Goal: Find specific page/section: Find specific page/section

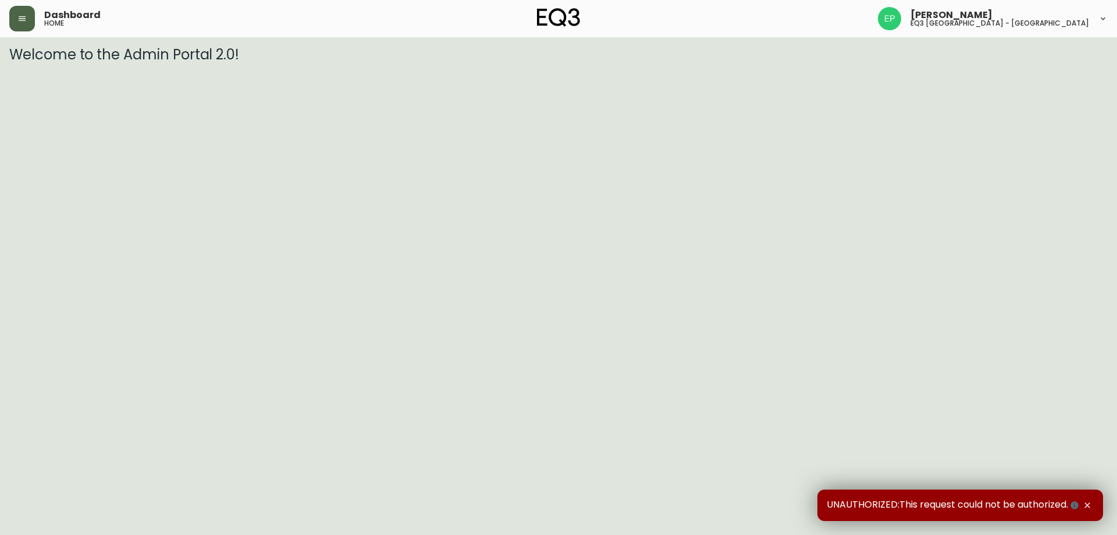
click at [27, 19] on button "button" at bounding box center [22, 19] width 26 height 26
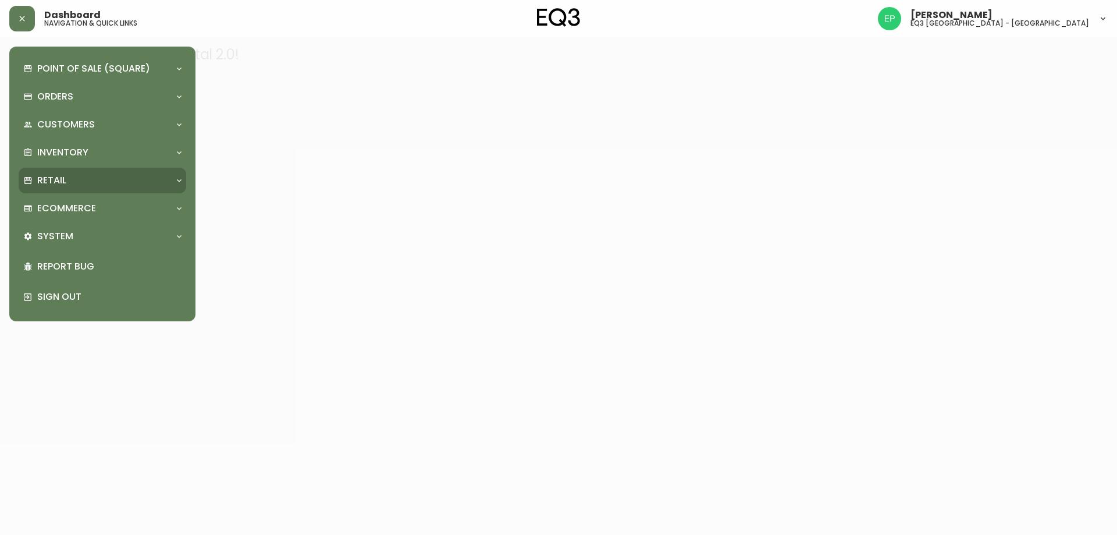
click at [71, 185] on div "Retail" at bounding box center [96, 180] width 147 height 13
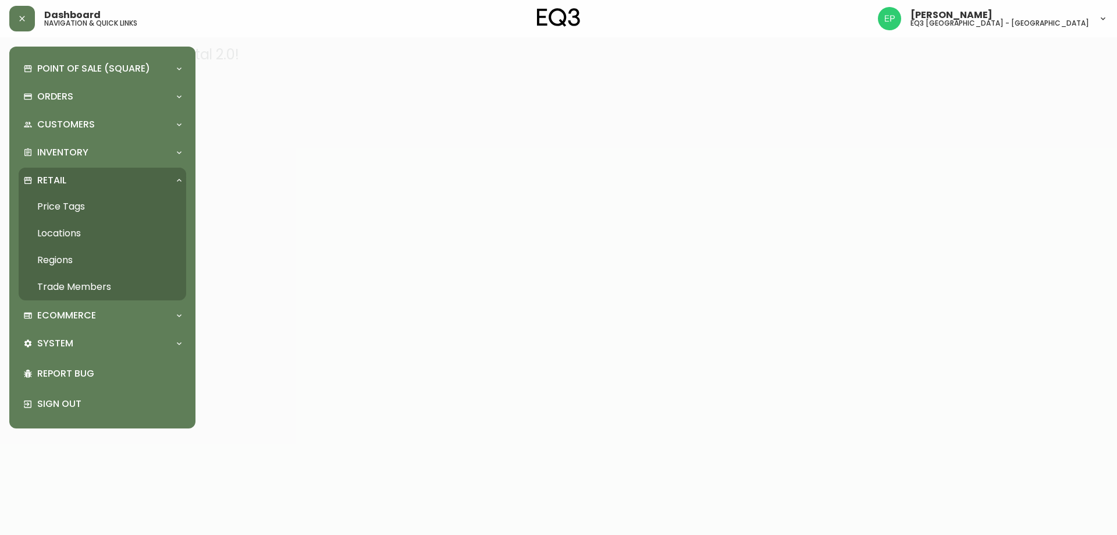
click at [76, 284] on link "Trade Members" at bounding box center [103, 286] width 168 height 27
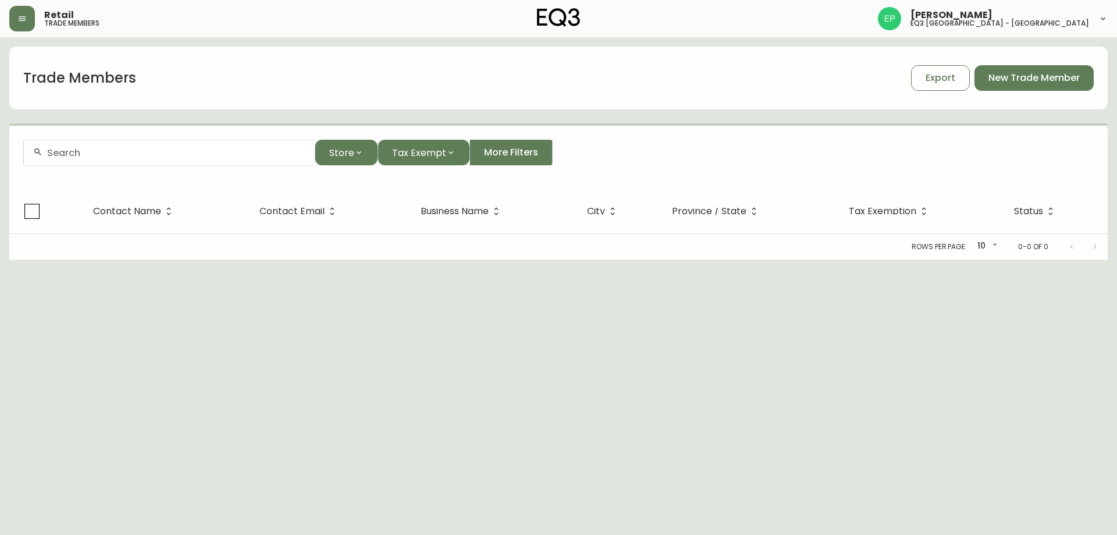
click at [137, 155] on input "text" at bounding box center [176, 152] width 258 height 11
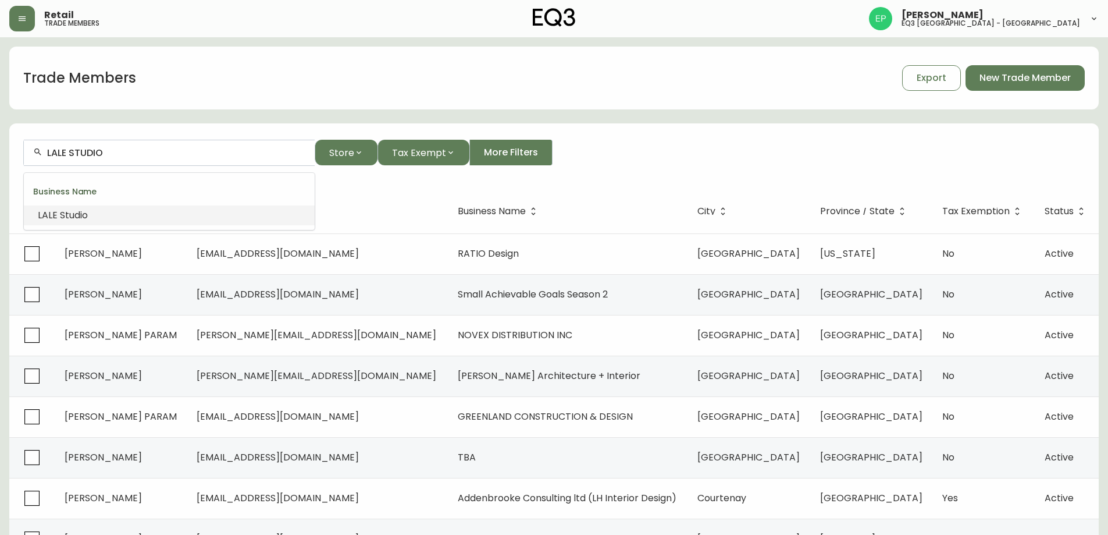
click at [89, 213] on li "LALE Studio" at bounding box center [169, 215] width 291 height 20
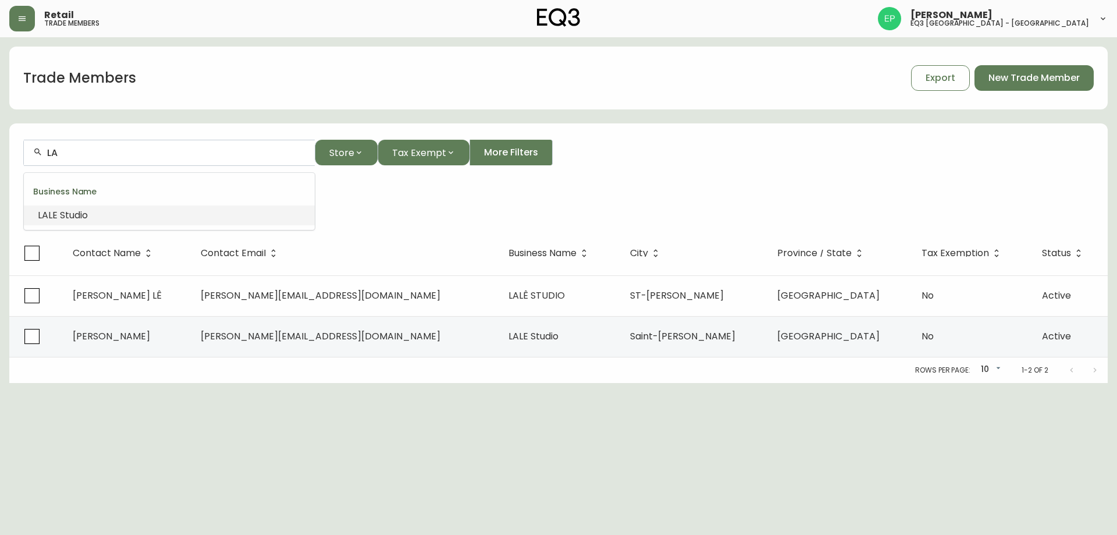
type input "L"
